Goal: Task Accomplishment & Management: Use online tool/utility

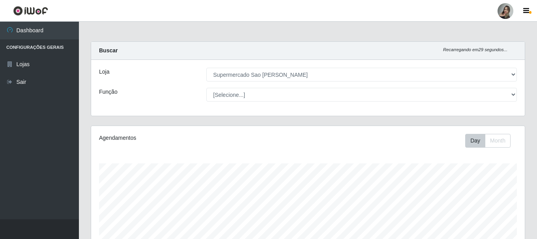
select select "383"
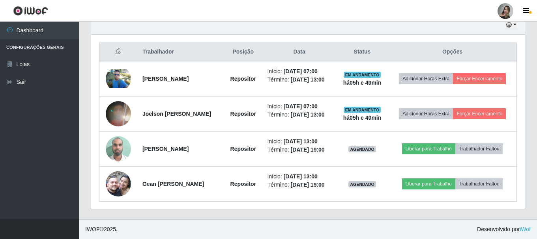
scroll to position [164, 434]
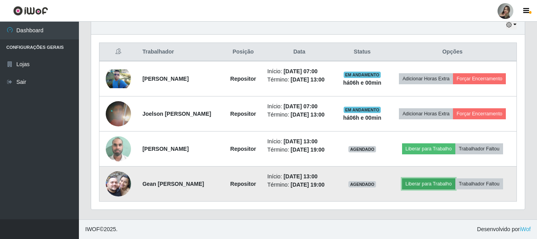
click at [434, 184] on button "Liberar para Trabalho" at bounding box center [428, 184] width 53 height 11
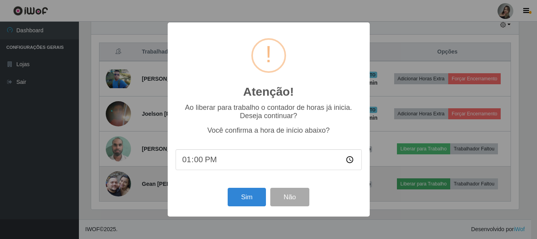
scroll to position [164, 430]
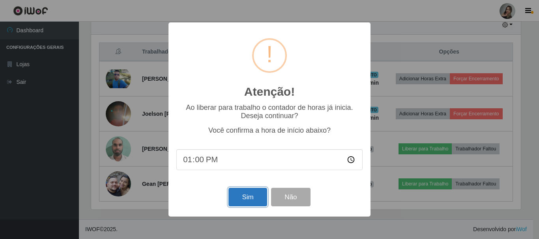
click at [256, 197] on button "Sim" at bounding box center [247, 197] width 38 height 19
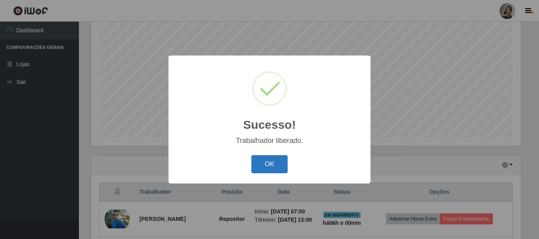
click at [266, 168] on button "OK" at bounding box center [269, 164] width 37 height 19
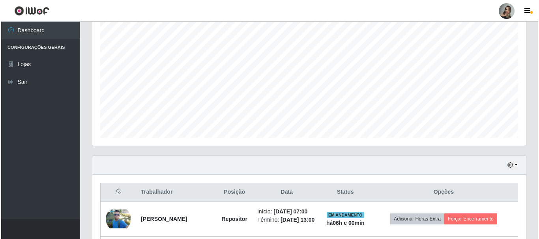
scroll to position [308, 0]
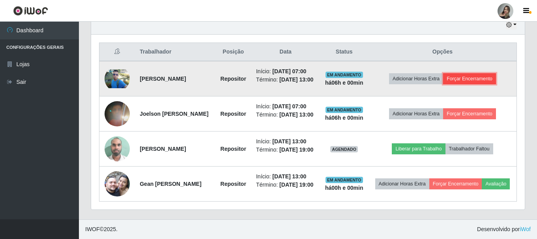
click at [472, 73] on button "Forçar Encerramento" at bounding box center [469, 78] width 53 height 11
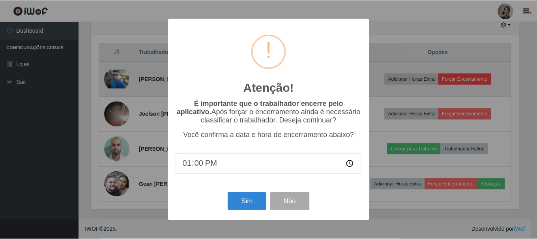
scroll to position [164, 430]
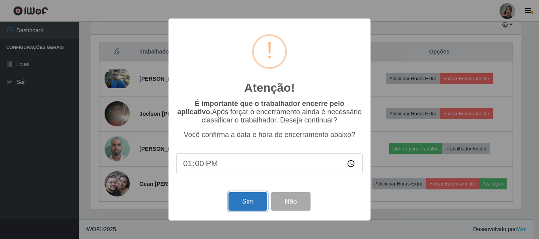
click at [250, 200] on button "Sim" at bounding box center [247, 202] width 38 height 19
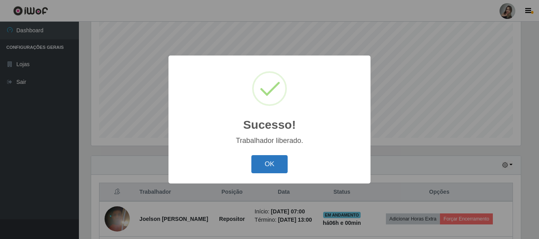
click at [268, 165] on button "OK" at bounding box center [269, 164] width 37 height 19
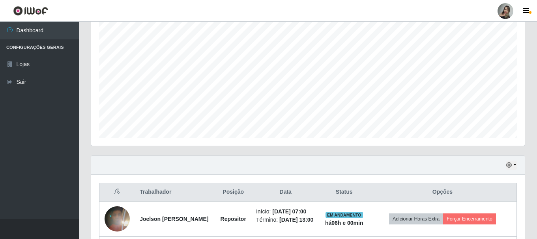
scroll to position [267, 0]
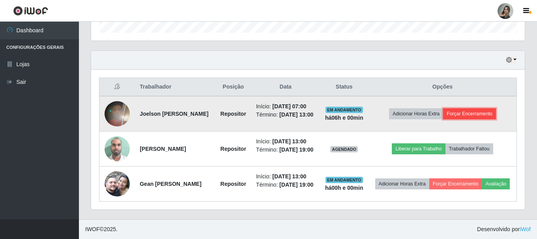
click at [476, 108] on button "Forçar Encerramento" at bounding box center [469, 113] width 53 height 11
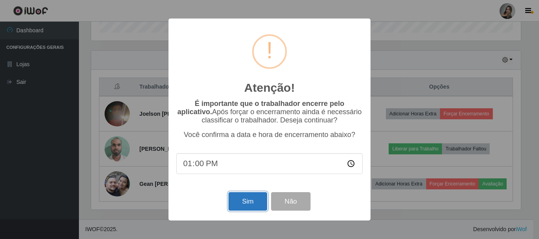
click at [247, 207] on button "Sim" at bounding box center [247, 202] width 38 height 19
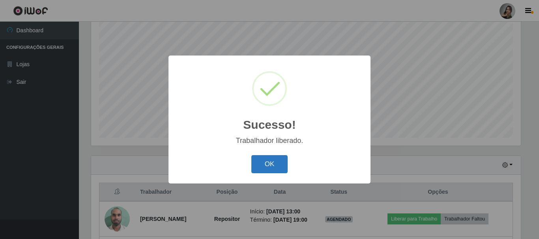
click at [265, 167] on button "OK" at bounding box center [269, 164] width 37 height 19
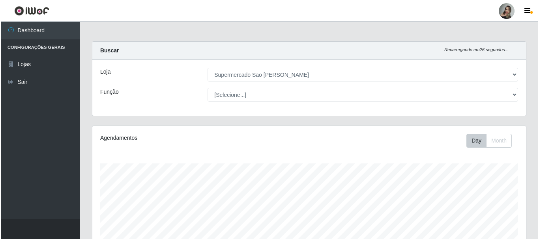
scroll to position [209, 0]
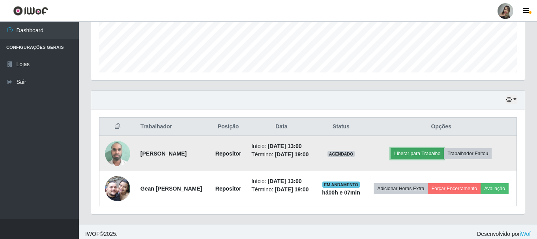
click at [438, 159] on button "Liberar para Trabalho" at bounding box center [417, 153] width 53 height 11
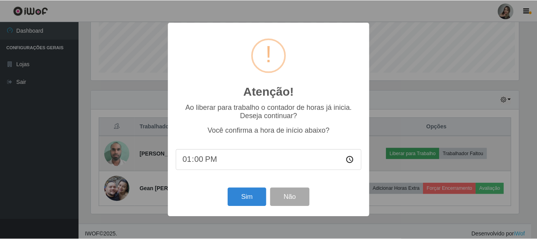
scroll to position [164, 430]
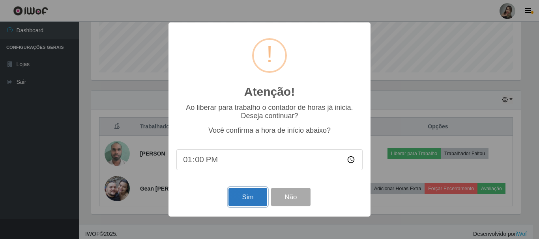
click at [258, 195] on button "Sim" at bounding box center [247, 197] width 38 height 19
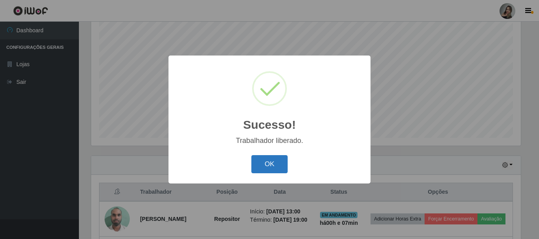
click at [267, 169] on button "OK" at bounding box center [269, 164] width 37 height 19
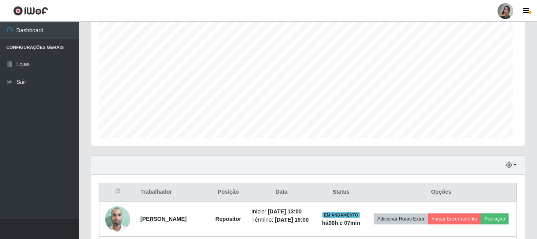
scroll to position [164, 434]
